Goal: Information Seeking & Learning: Learn about a topic

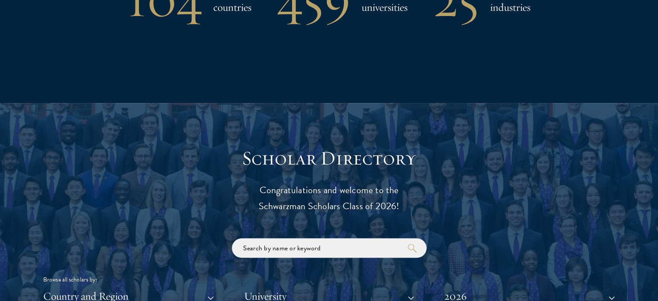
scroll to position [1126, 0]
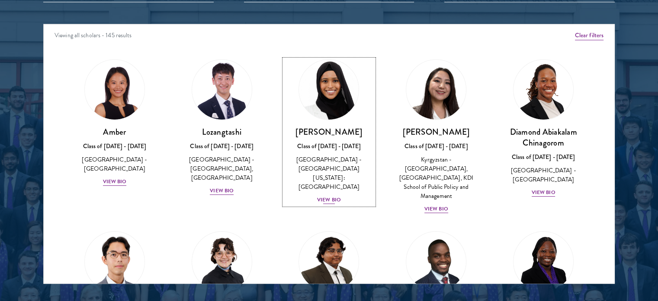
click at [326, 196] on div "View Bio" at bounding box center [329, 200] width 24 height 8
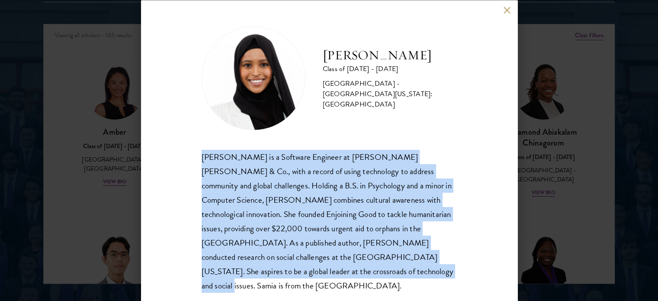
drag, startPoint x: 200, startPoint y: 158, endPoint x: 287, endPoint y: 280, distance: 149.7
click at [287, 280] on div "[PERSON_NAME] Class of [DATE] - [DATE] [GEOGRAPHIC_DATA] - [GEOGRAPHIC_DATA][US…" at bounding box center [329, 150] width 377 height 301
copy div "[PERSON_NAME] is a Software Engineer at [PERSON_NAME] [PERSON_NAME] & Co., with…"
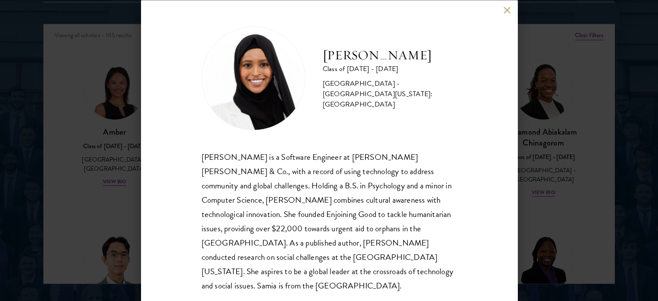
click at [503, 11] on div "[PERSON_NAME] Class of [DATE] - [DATE] [GEOGRAPHIC_DATA] - [GEOGRAPHIC_DATA][US…" at bounding box center [329, 150] width 377 height 301
click at [506, 11] on button at bounding box center [507, 9] width 7 height 7
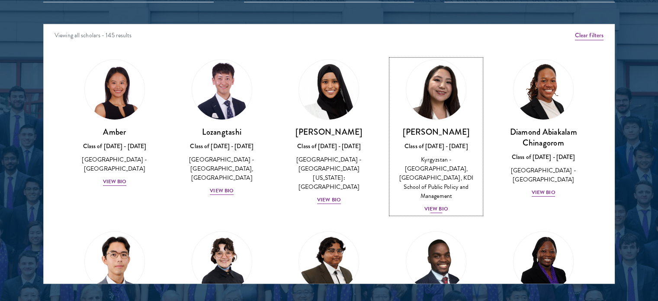
click at [429, 205] on div "View Bio" at bounding box center [437, 209] width 24 height 8
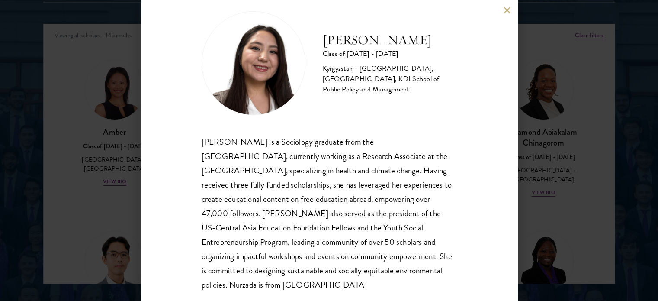
scroll to position [32, 0]
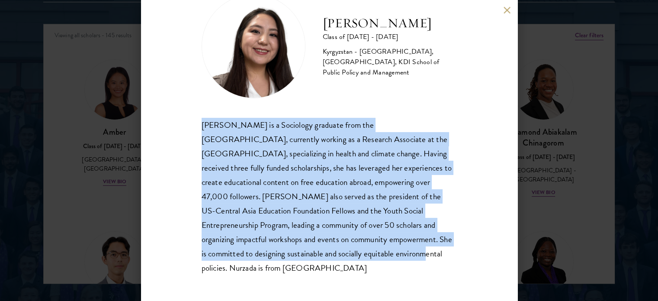
drag, startPoint x: 203, startPoint y: 154, endPoint x: 323, endPoint y: 258, distance: 159.0
click at [323, 258] on div "[PERSON_NAME] is a Sociology graduate from the [GEOGRAPHIC_DATA], currently wor…" at bounding box center [329, 197] width 255 height 158
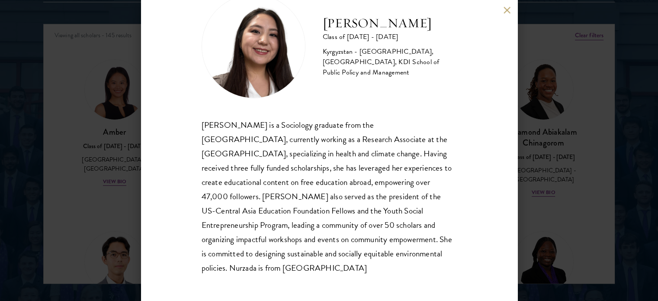
click at [283, 278] on div "Nurzada Abdivalieva Class of [DATE] - [DATE] [GEOGRAPHIC_DATA] - [GEOGRAPHIC_DA…" at bounding box center [329, 150] width 377 height 301
drag, startPoint x: 267, startPoint y: 277, endPoint x: 180, endPoint y: 119, distance: 179.8
click at [180, 119] on div "Nurzada Abdivalieva Class of [DATE] - [DATE] [GEOGRAPHIC_DATA] - [GEOGRAPHIC_DA…" at bounding box center [329, 150] width 377 height 301
copy div "[PERSON_NAME] is a Sociology graduate from the [GEOGRAPHIC_DATA], currently wor…"
click at [502, 4] on div "Nurzada Abdivalieva Class of [DATE] - [DATE] [GEOGRAPHIC_DATA] - [GEOGRAPHIC_DA…" at bounding box center [329, 150] width 377 height 301
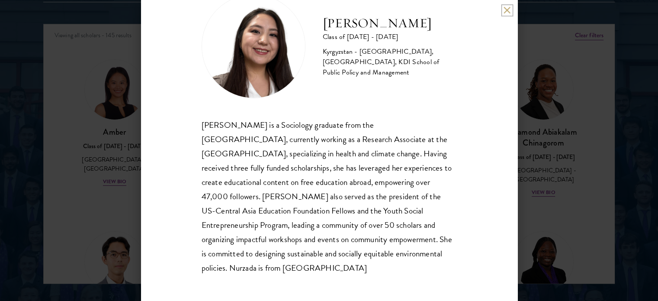
click at [507, 11] on button at bounding box center [507, 9] width 7 height 7
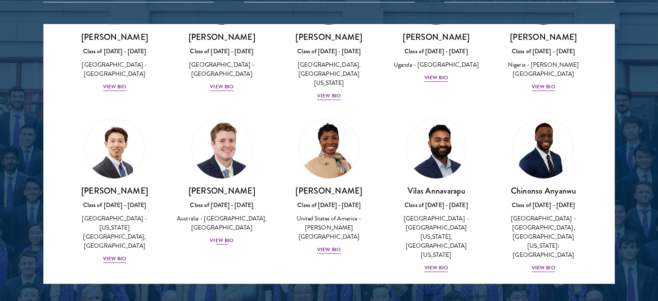
scroll to position [216, 0]
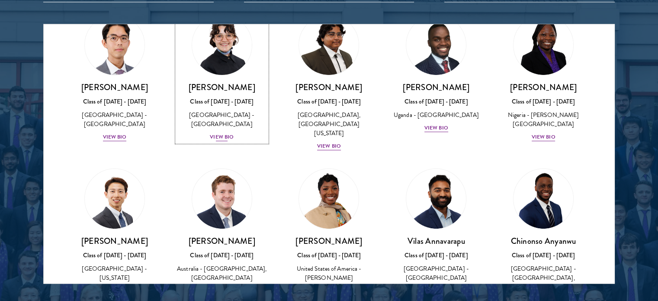
click at [222, 133] on div "View Bio" at bounding box center [222, 137] width 24 height 8
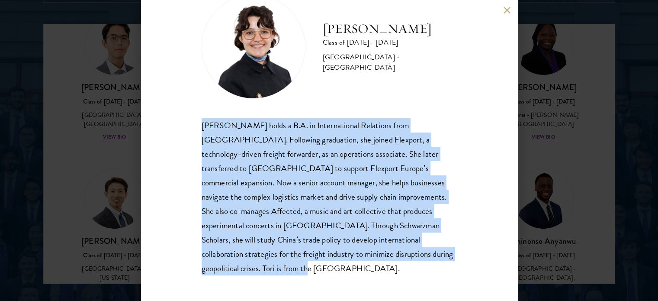
scroll to position [32, 0]
drag, startPoint x: 199, startPoint y: 117, endPoint x: 268, endPoint y: 294, distance: 189.8
click at [268, 294] on div "[PERSON_NAME] Class of [DATE] - [DATE] [GEOGRAPHIC_DATA] - [GEOGRAPHIC_DATA] [P…" at bounding box center [329, 150] width 377 height 301
copy div "[PERSON_NAME] holds a B.A. in International Relations from [GEOGRAPHIC_DATA]. F…"
